Goal: Information Seeking & Learning: Learn about a topic

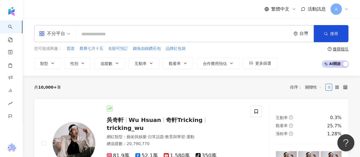
drag, startPoint x: 56, startPoint y: 64, endPoint x: 48, endPoint y: 49, distance: 16.9
click at [56, 64] on button "類型" at bounding box center [47, 63] width 27 height 11
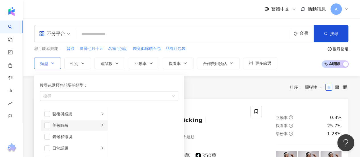
click at [62, 127] on div "美妝時尚" at bounding box center [75, 125] width 47 height 6
click at [47, 125] on span "button" at bounding box center [47, 126] width 6 height 6
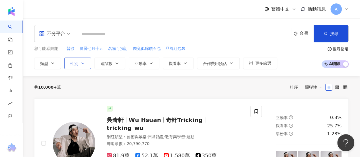
click at [82, 65] on icon "button" at bounding box center [83, 63] width 5 height 5
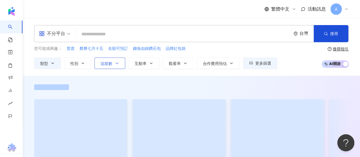
click at [101, 64] on span "追蹤數" at bounding box center [107, 63] width 12 height 5
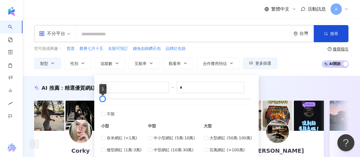
drag, startPoint x: 221, startPoint y: 101, endPoint x: 101, endPoint y: 99, distance: 120.3
click at [101, 99] on div at bounding box center [102, 98] width 3 height 3
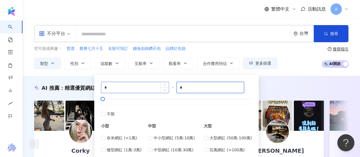
drag, startPoint x: 191, startPoint y: 90, endPoint x: 149, endPoint y: 90, distance: 41.3
click at [149, 90] on div "* - * 不限 小型 奈米網紅 (<1萬) 微型網紅 (1萬-3萬) 小型網紅 (3萬-5萬) 中型 中小型網紅 (5萬-10萬) 中型網紅 (10萬-30…" at bounding box center [176, 123] width 151 height 83
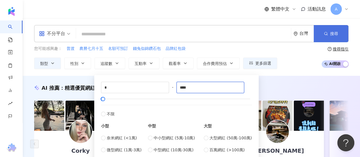
type input "****"
click at [331, 28] on button "搜尋" at bounding box center [331, 33] width 35 height 17
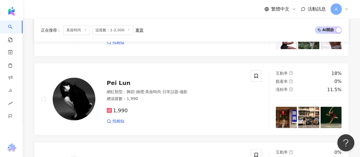
scroll to position [541, 0]
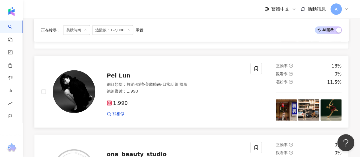
click at [118, 75] on span "Pei Lun" at bounding box center [119, 75] width 24 height 7
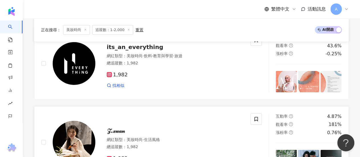
scroll to position [912, 0]
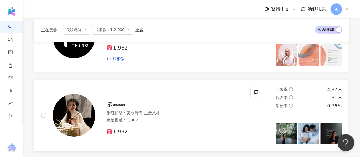
click at [125, 102] on span "𝒵.𝓍𝓊𝒶𝓃" at bounding box center [116, 104] width 18 height 7
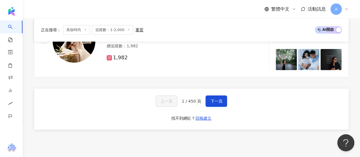
scroll to position [1026, 0]
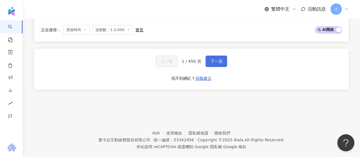
click at [215, 56] on button "下一頁" at bounding box center [217, 61] width 22 height 11
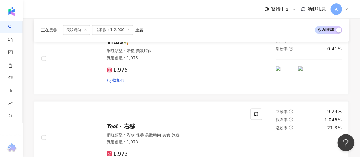
scroll to position [1037, 0]
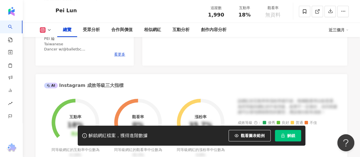
scroll to position [85, 0]
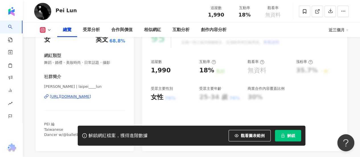
click at [62, 93] on div "Pei Lun | laipei____lun https://www.instagram.com/laipei____lun/" at bounding box center [84, 100] width 81 height 33
click at [62, 96] on div "https://www.instagram.com/laipei____lun/" at bounding box center [70, 96] width 41 height 5
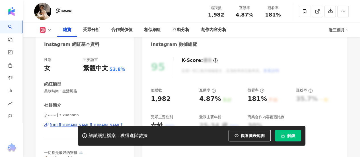
scroll to position [114, 0]
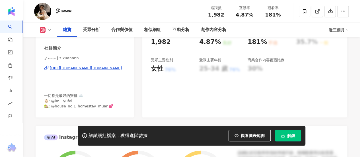
click at [84, 68] on div "https://www.instagram.com/z.xuannnn/" at bounding box center [86, 68] width 72 height 5
